Goal: Information Seeking & Learning: Learn about a topic

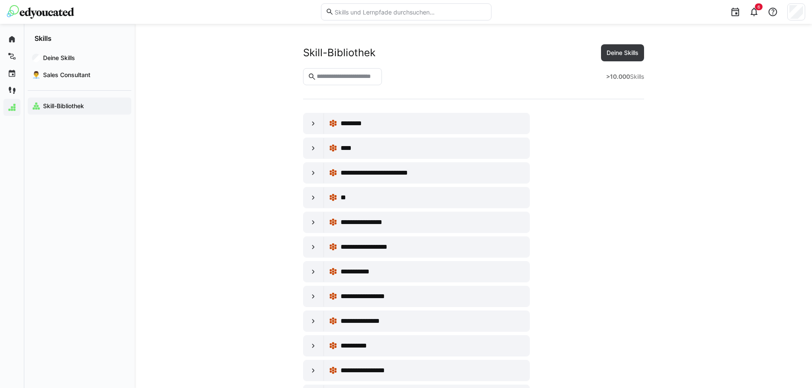
click at [55, 11] on img at bounding box center [40, 12] width 67 height 14
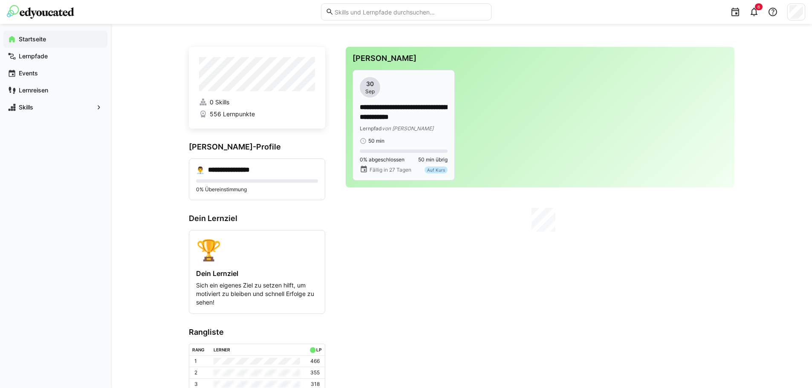
click at [384, 120] on p "**********" at bounding box center [404, 113] width 88 height 20
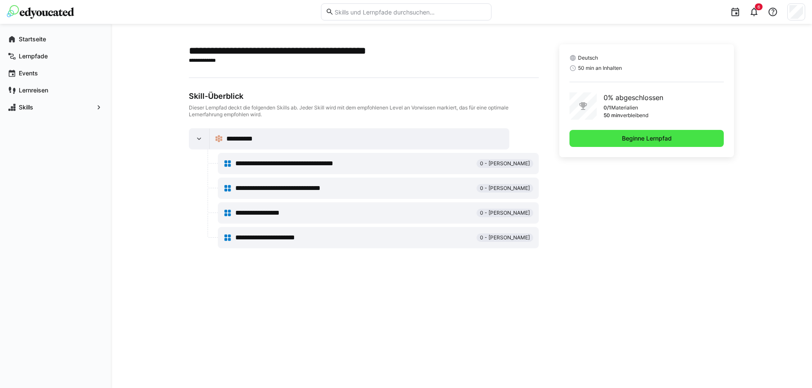
click at [612, 144] on span "Beginne Lernpfad" at bounding box center [646, 138] width 155 height 17
